Goal: Information Seeking & Learning: Learn about a topic

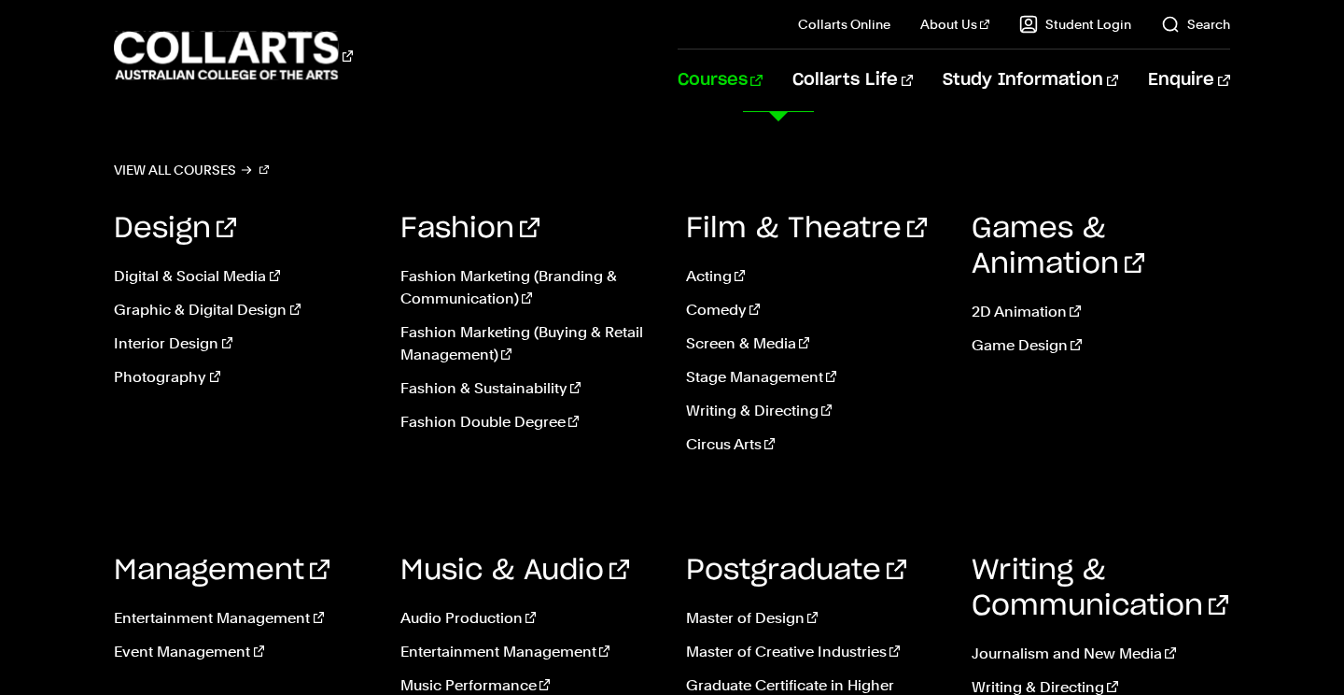
scroll to position [400, 0]
click at [740, 413] on link "Writing & Directing" at bounding box center [815, 411] width 258 height 22
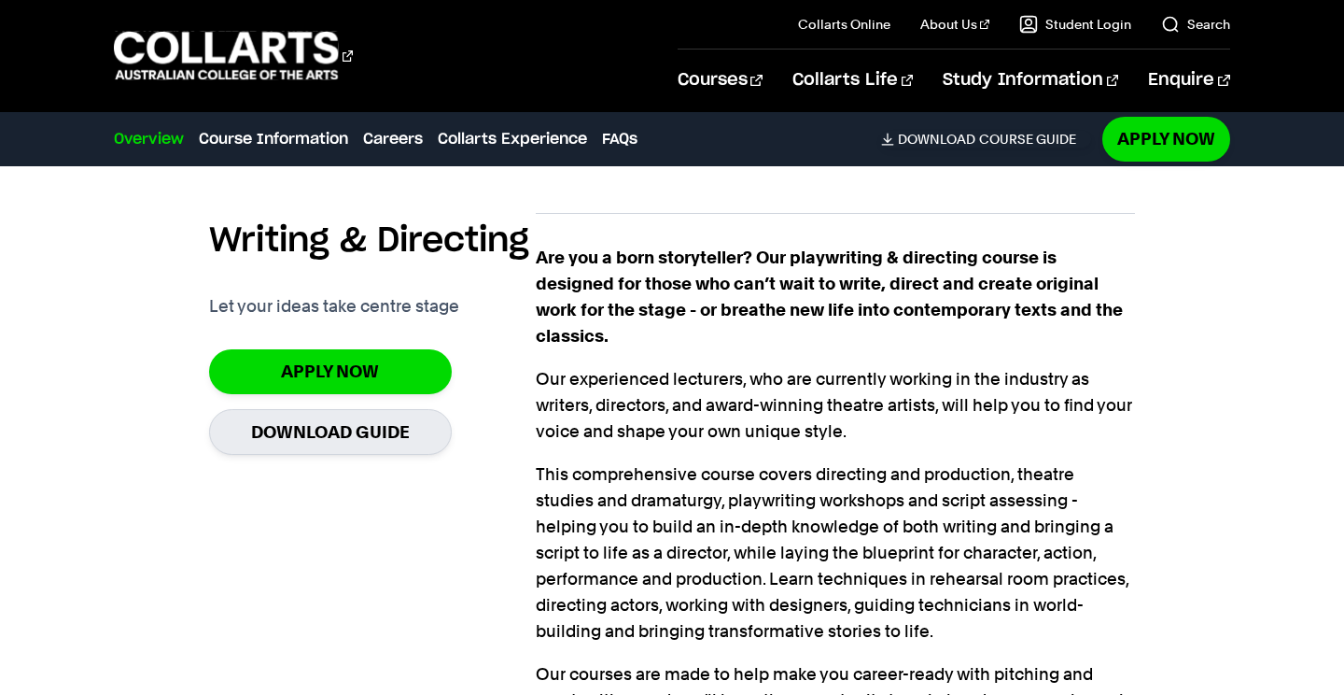
scroll to position [1301, 0]
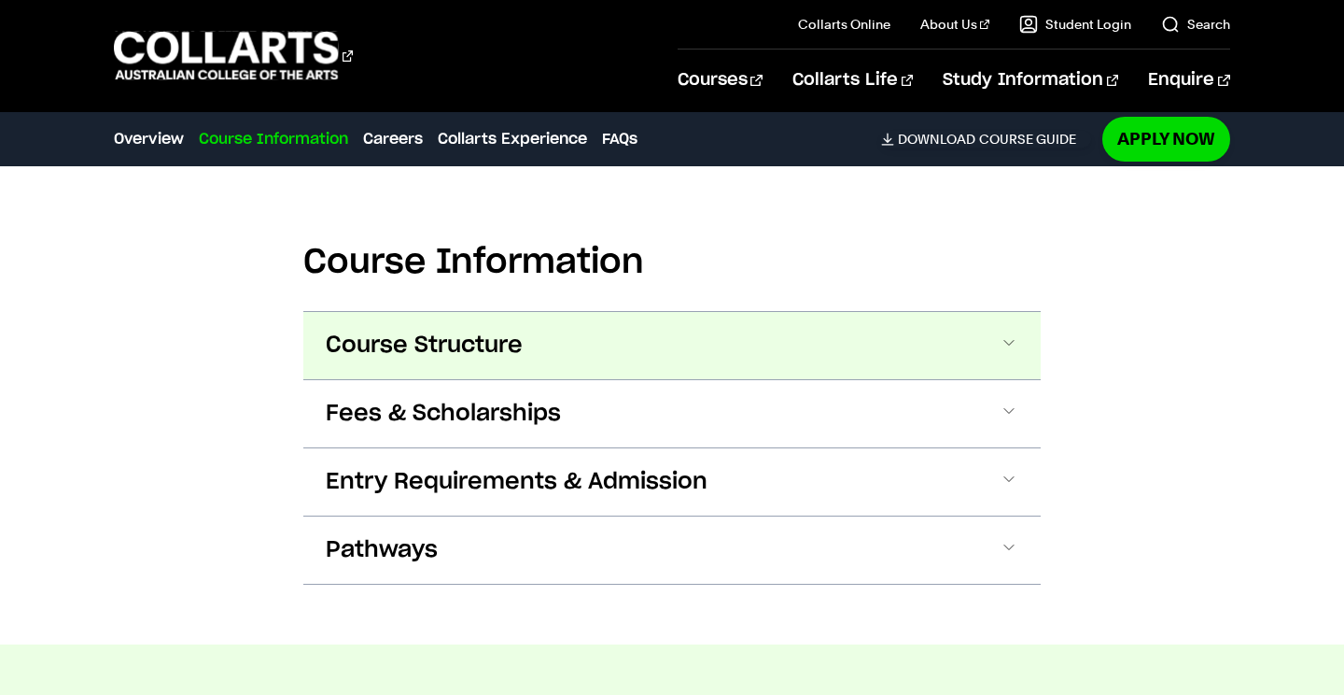
click at [753, 319] on button "Course Structure" at bounding box center [672, 345] width 738 height 67
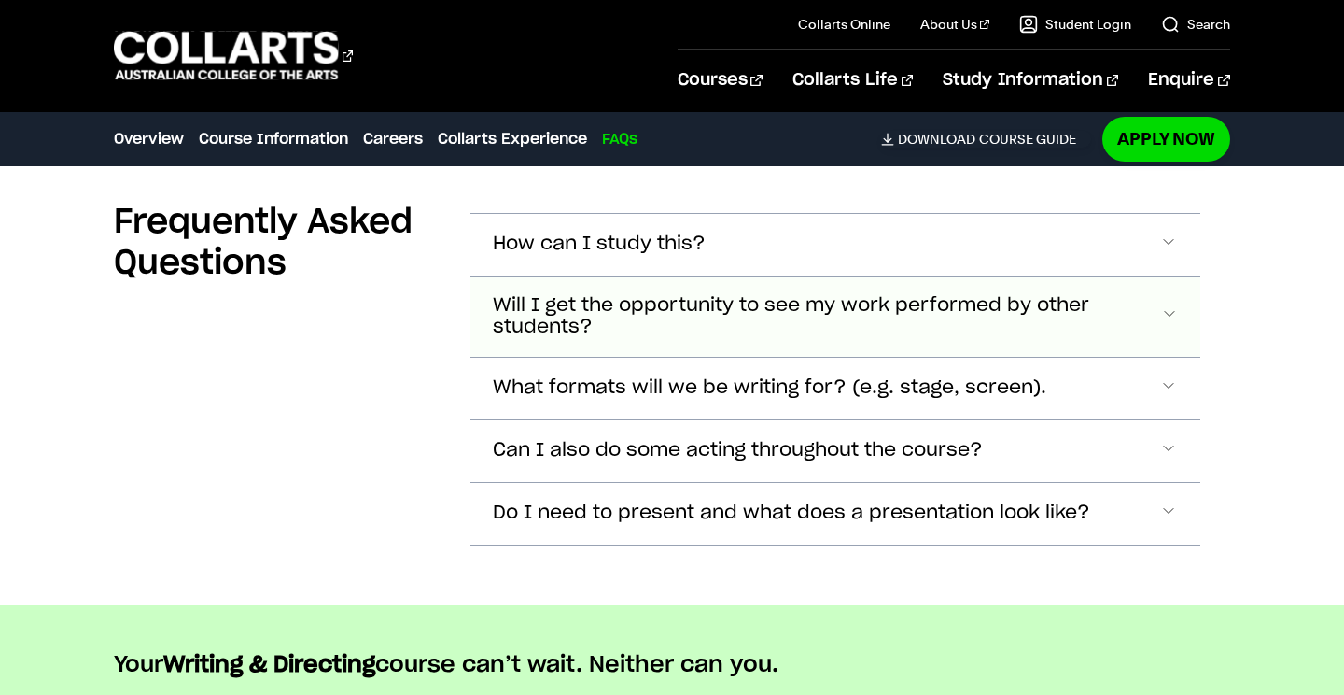
scroll to position [6832, 0]
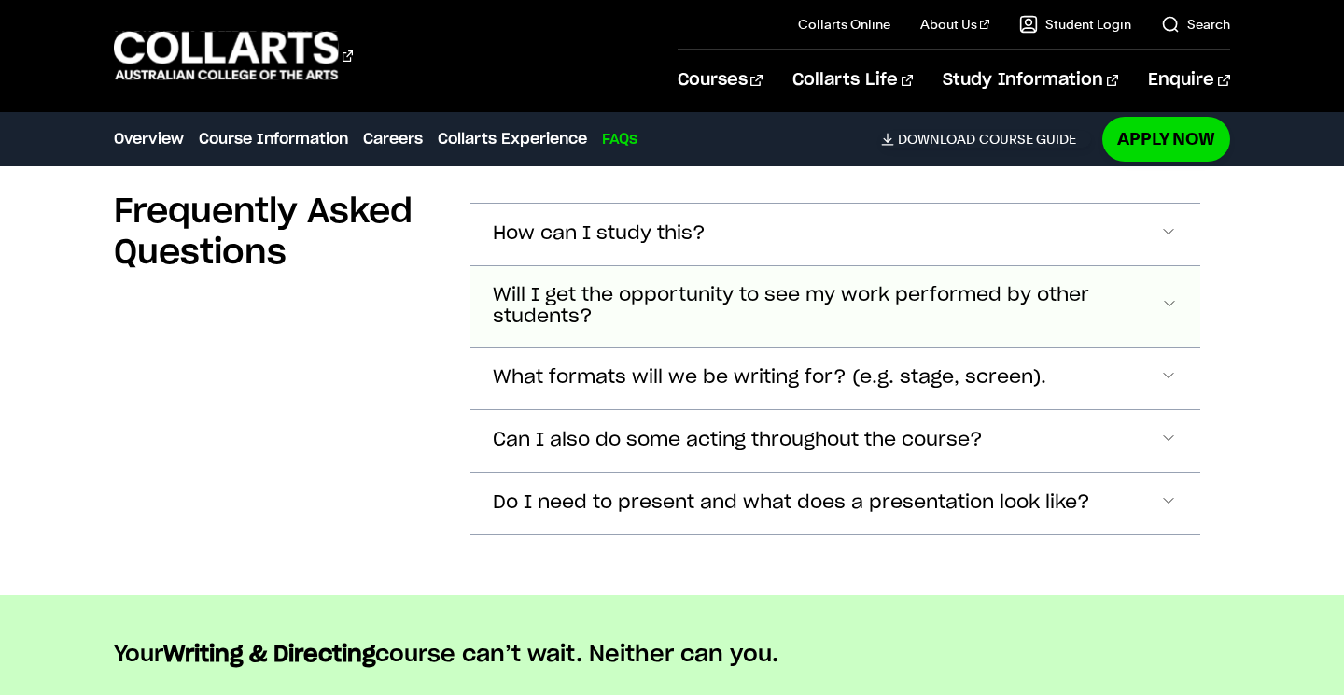
click at [583, 285] on span "Will I get the opportunity to see my work performed by other students?" at bounding box center [826, 306] width 667 height 43
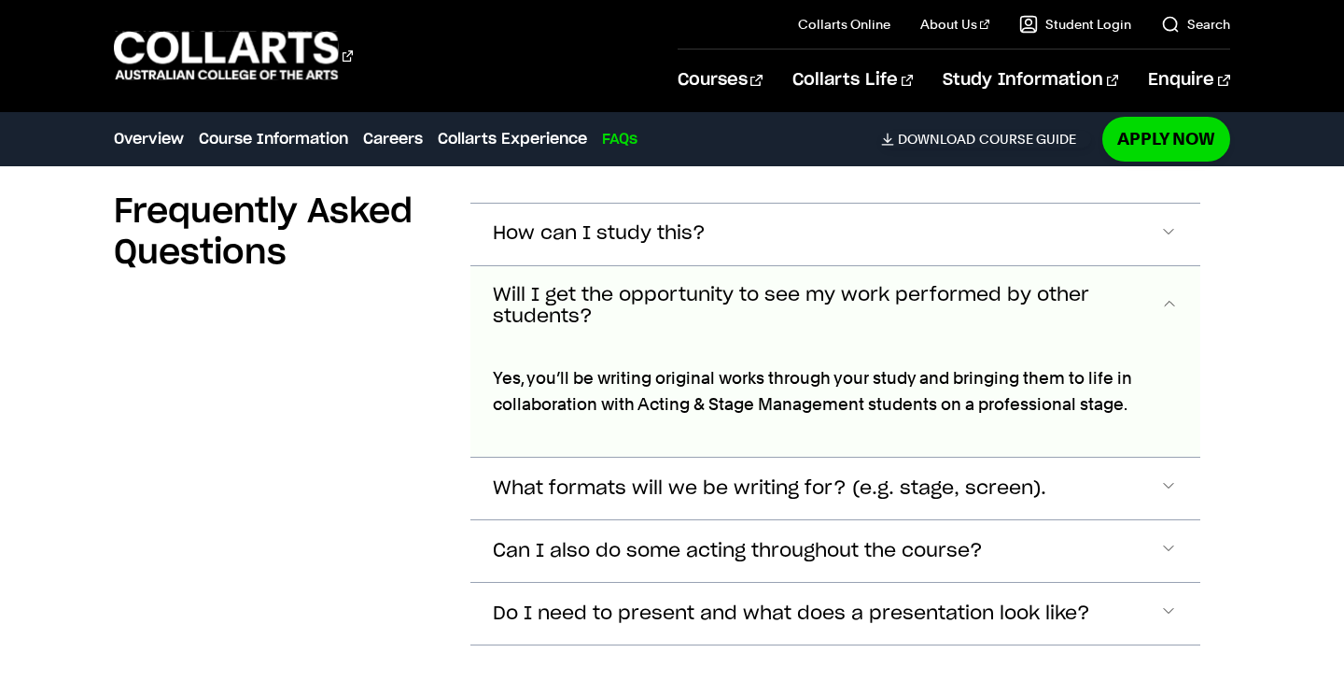
scroll to position [6869, 0]
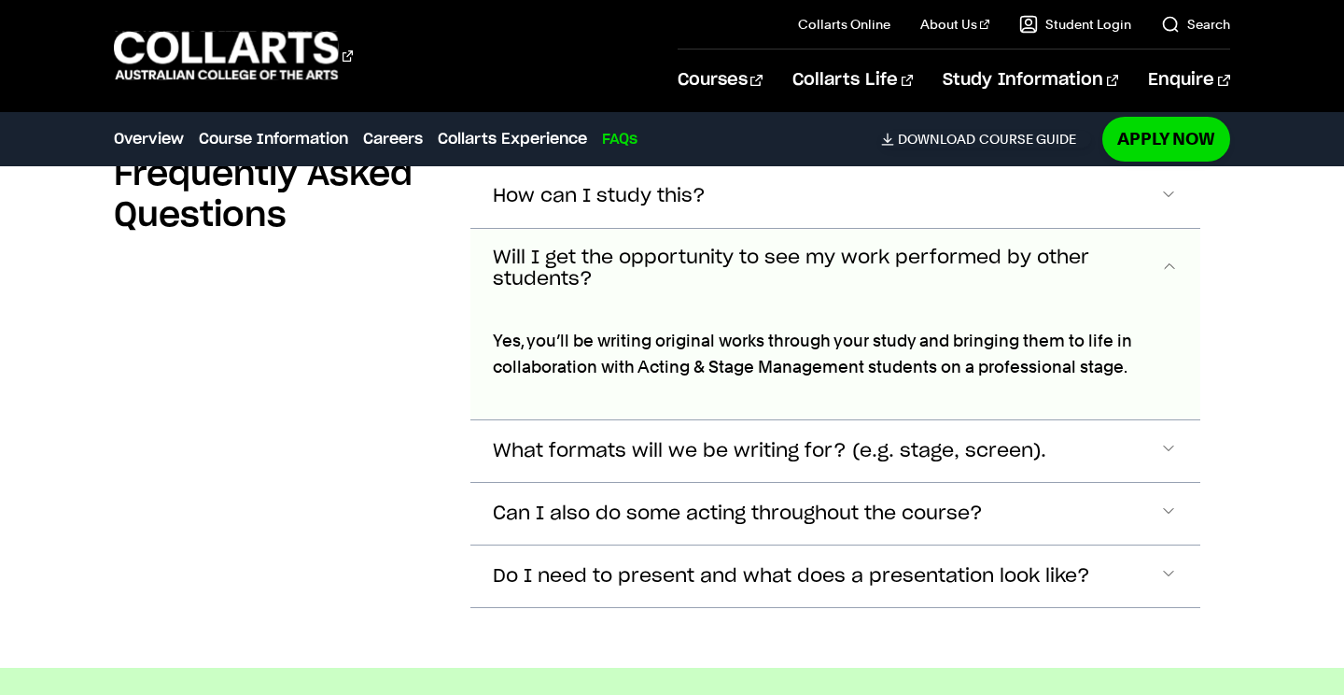
click at [751, 230] on button "Will I get the opportunity to see my work performed by other students?" at bounding box center [835, 269] width 729 height 80
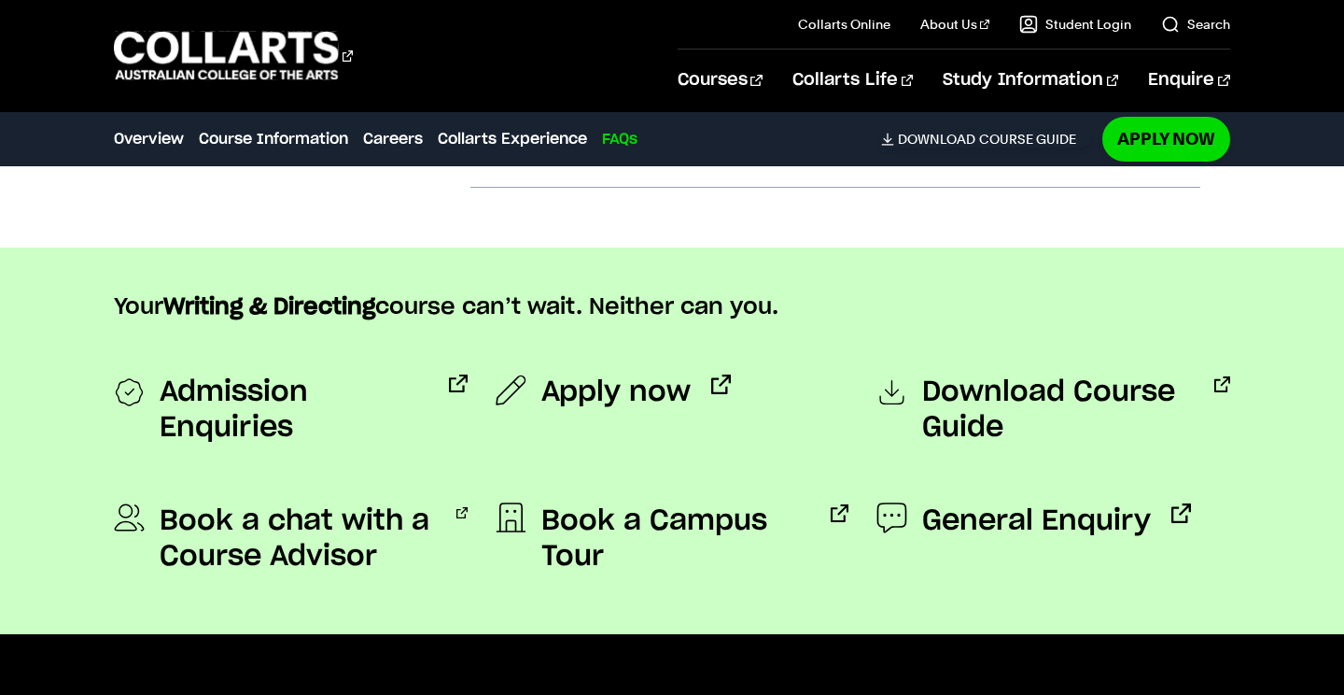
scroll to position [7186, 0]
